Goal: Task Accomplishment & Management: Manage account settings

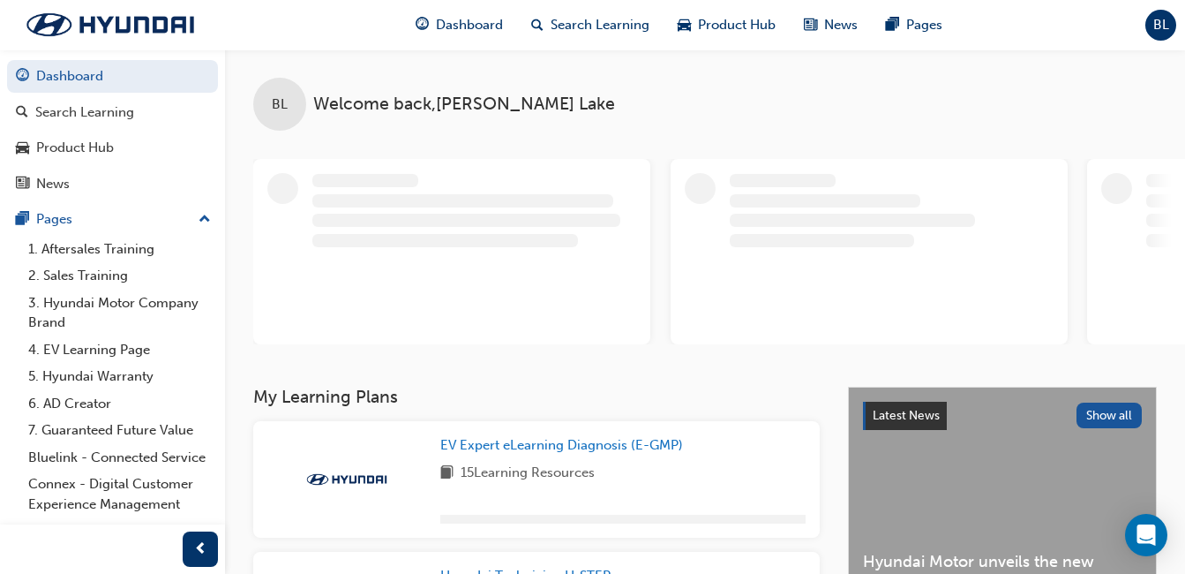
click at [1166, 26] on span "BL" at bounding box center [1161, 25] width 16 height 20
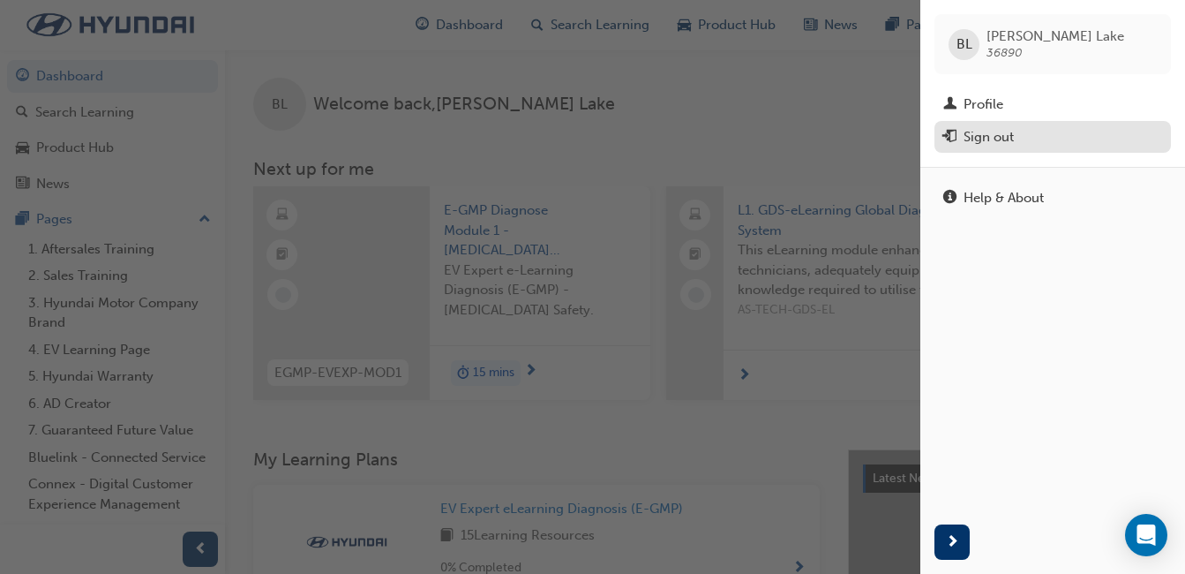
click at [995, 132] on div "Sign out" at bounding box center [989, 137] width 50 height 20
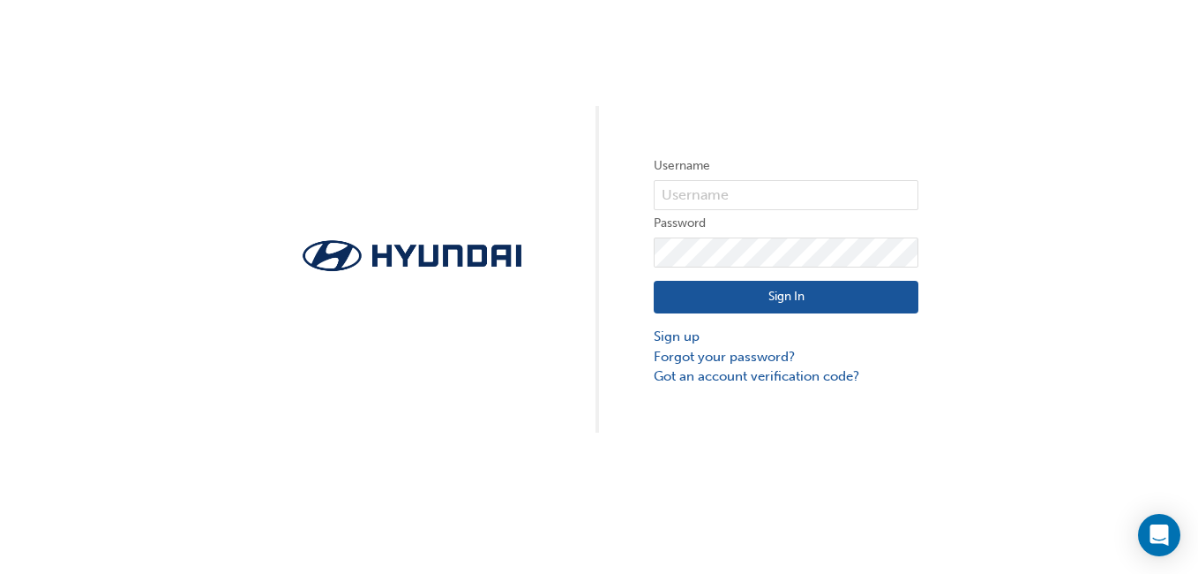
click at [803, 169] on label "Username" at bounding box center [786, 165] width 265 height 21
click at [805, 189] on input "text" at bounding box center [786, 195] width 265 height 30
type input "36887"
click at [883, 290] on button "Sign In" at bounding box center [786, 298] width 265 height 34
